Goal: Task Accomplishment & Management: Complete application form

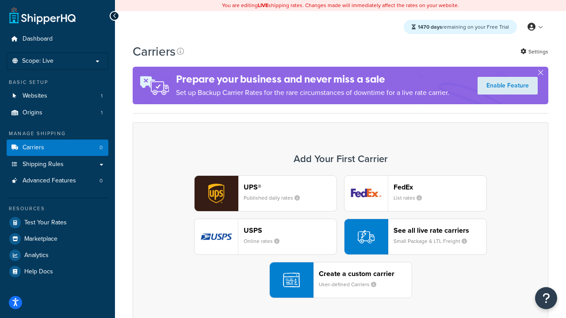
click at [340, 237] on div "UPS® Published daily rates FedEx List rates USPS Online rates See all live rate…" at bounding box center [340, 236] width 397 height 123
click at [440, 187] on header "FedEx" at bounding box center [439, 187] width 93 height 8
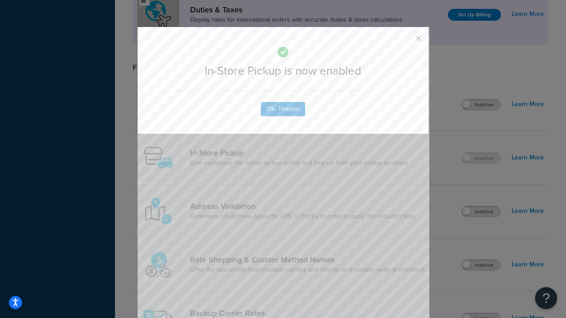
click at [405, 41] on button "button" at bounding box center [405, 41] width 2 height 2
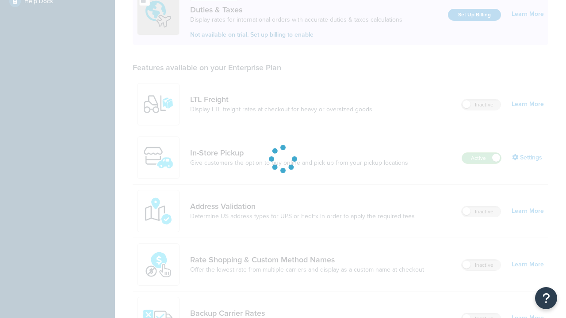
scroll to position [270, 0]
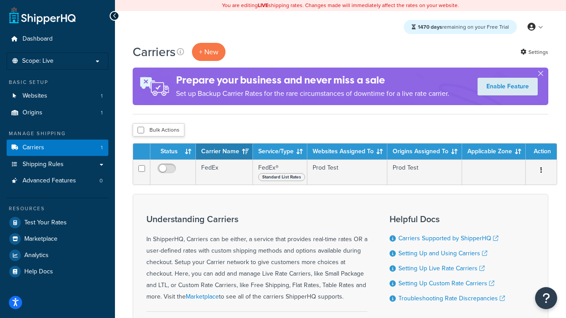
click at [141, 131] on input "checkbox" at bounding box center [140, 130] width 7 height 7
checkbox input "true"
click at [0, 0] on button "Delete" at bounding box center [0, 0] width 0 height 0
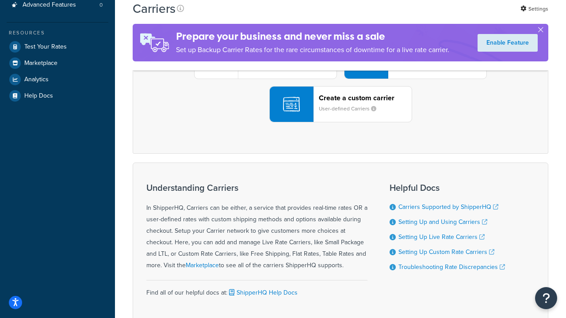
click at [340, 122] on div "UPS® Published daily rates FedEx List rates USPS Online rates See all live rate…" at bounding box center [340, 61] width 397 height 123
click at [440, 15] on header "FedEx" at bounding box center [439, 11] width 93 height 8
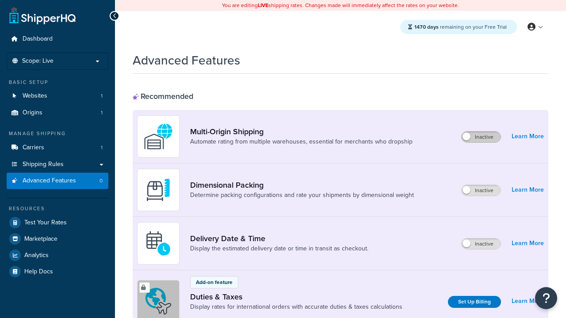
click at [481, 137] on label "Inactive" at bounding box center [480, 137] width 39 height 11
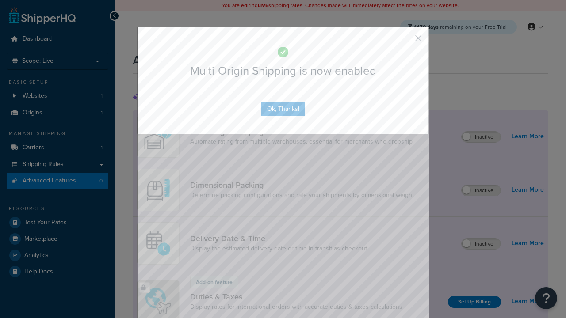
click at [405, 41] on button "button" at bounding box center [405, 41] width 2 height 2
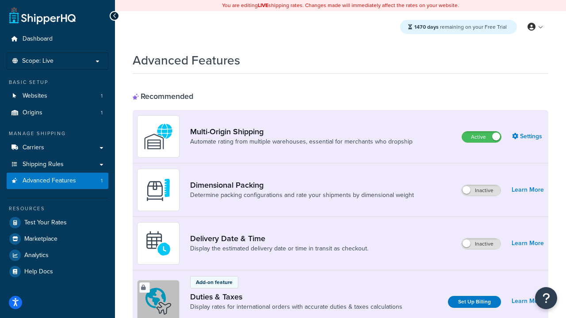
click at [481, 244] on label "Inactive" at bounding box center [480, 244] width 39 height 11
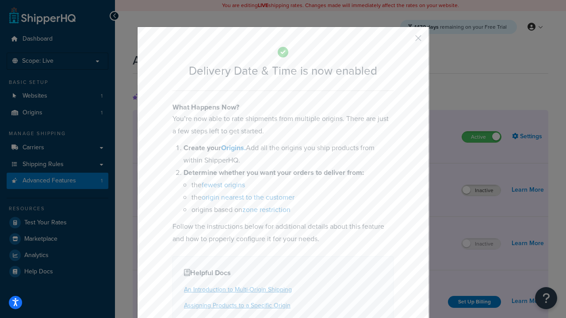
click at [405, 41] on button "button" at bounding box center [405, 41] width 2 height 2
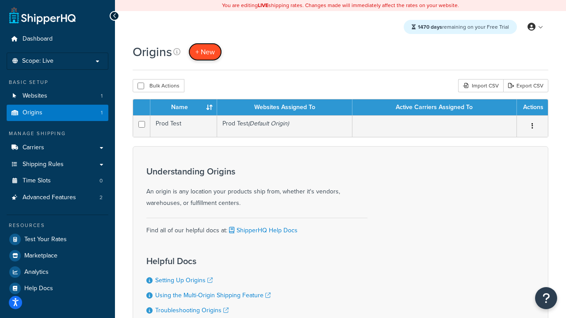
click at [205, 52] on span "+ New" at bounding box center [204, 52] width 19 height 10
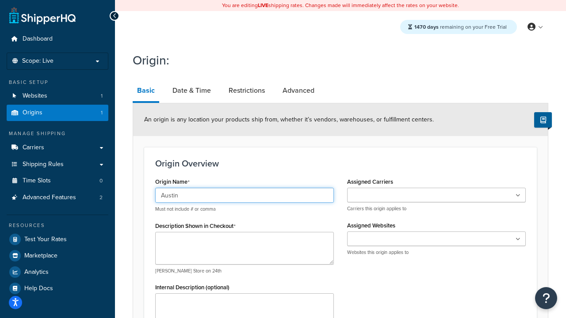
type input "Austin"
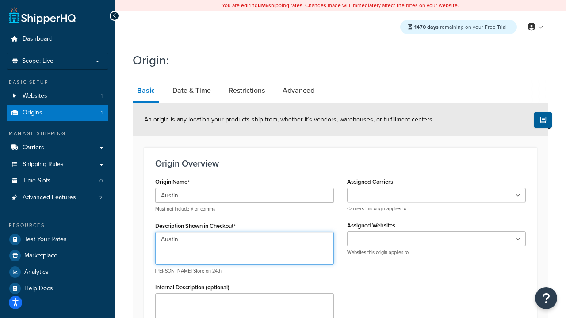
type textarea "Austin"
type input "Test Street"
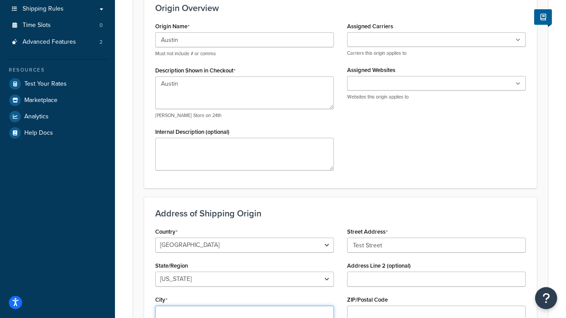
type input "Austin"
select select "43"
type input "Austin"
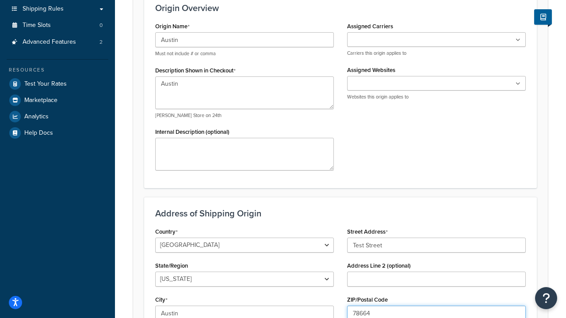
type input "78664"
